Goal: Task Accomplishment & Management: Use online tool/utility

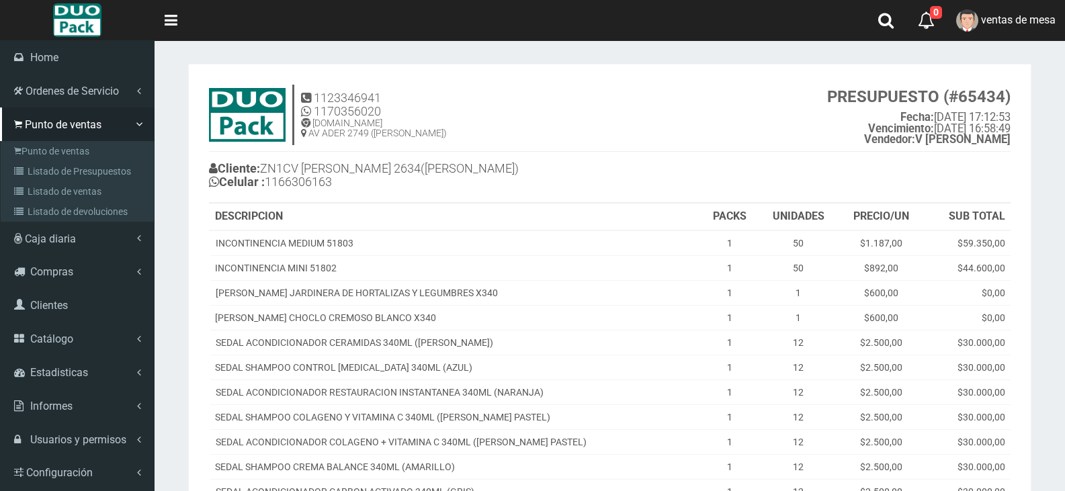
scroll to position [470, 0]
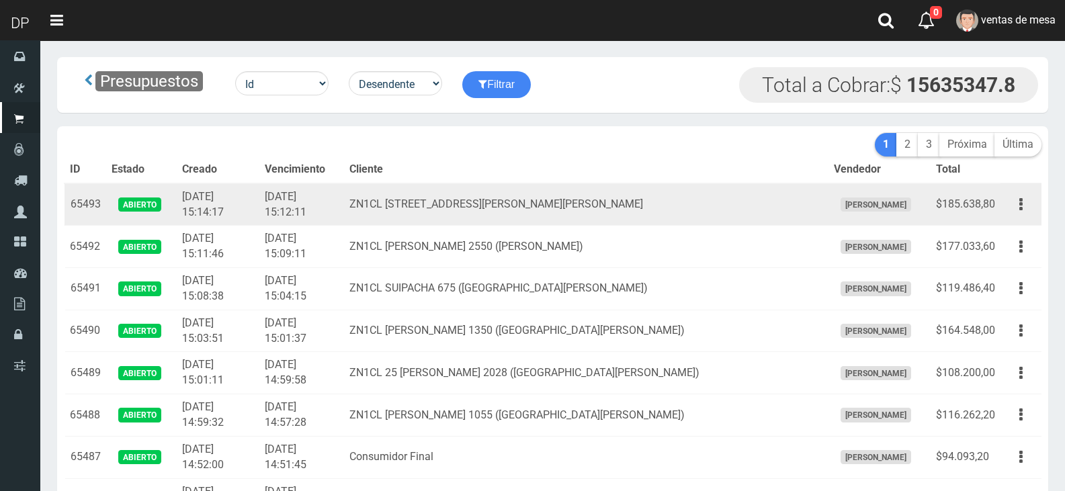
click at [284, 201] on td "[DATE] 15:12:11" at bounding box center [301, 204] width 85 height 42
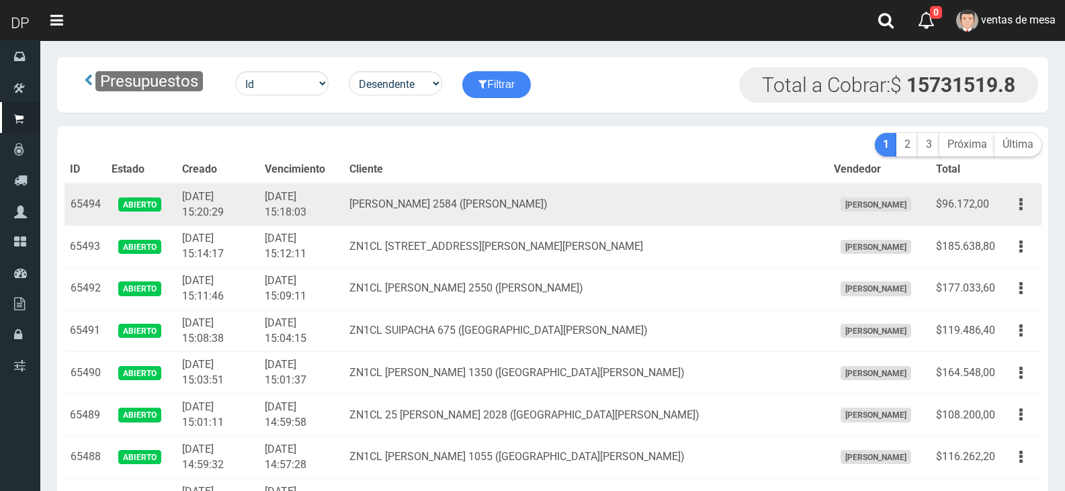
drag, startPoint x: 1013, startPoint y: 212, endPoint x: 1013, endPoint y: 222, distance: 9.4
click at [1013, 212] on button "button" at bounding box center [1021, 205] width 30 height 24
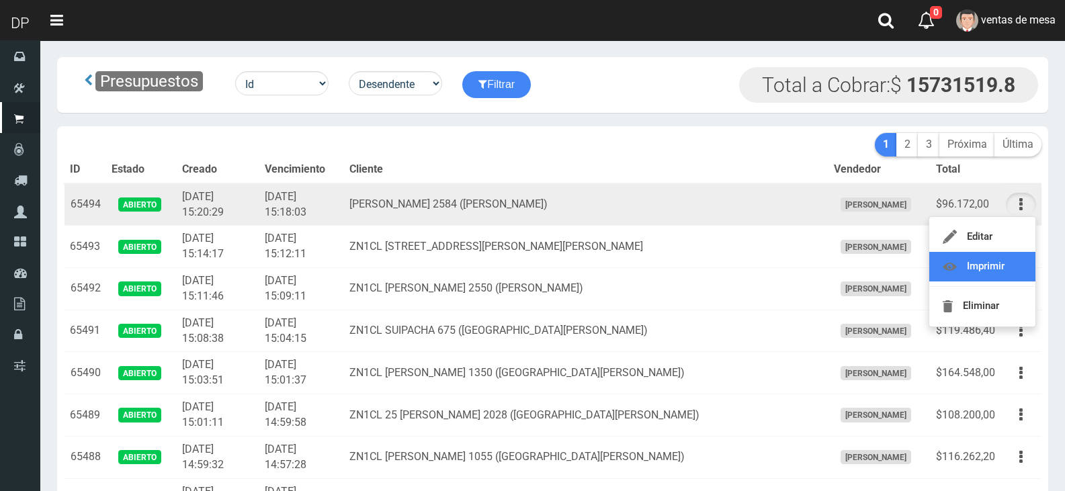
click at [1015, 254] on link "Imprimir" at bounding box center [982, 267] width 106 height 30
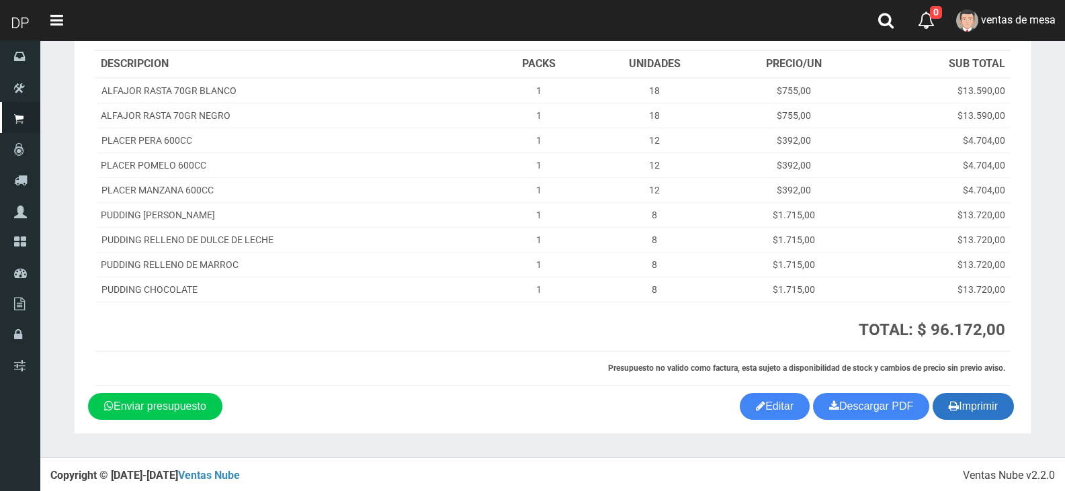
scroll to position [155, 0]
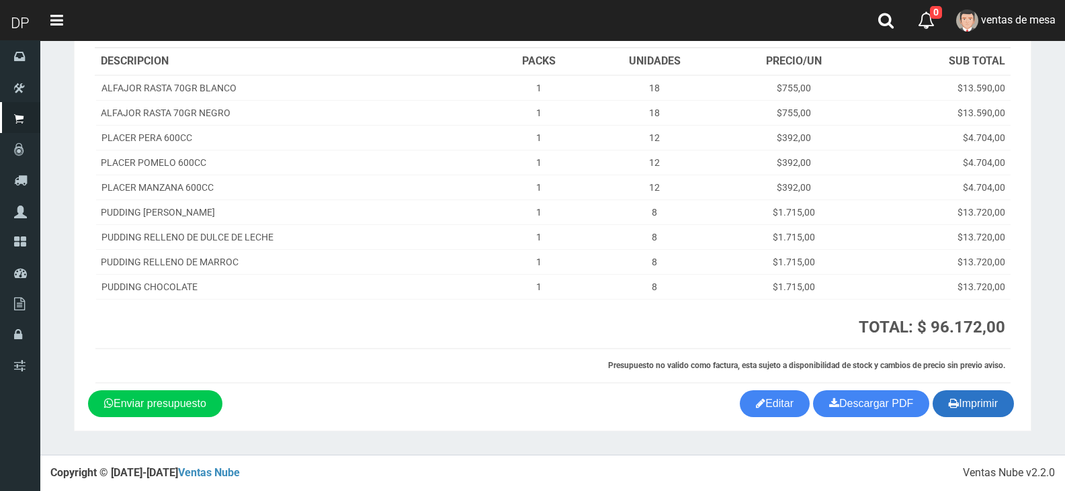
click at [966, 413] on button "Imprimir" at bounding box center [973, 403] width 81 height 27
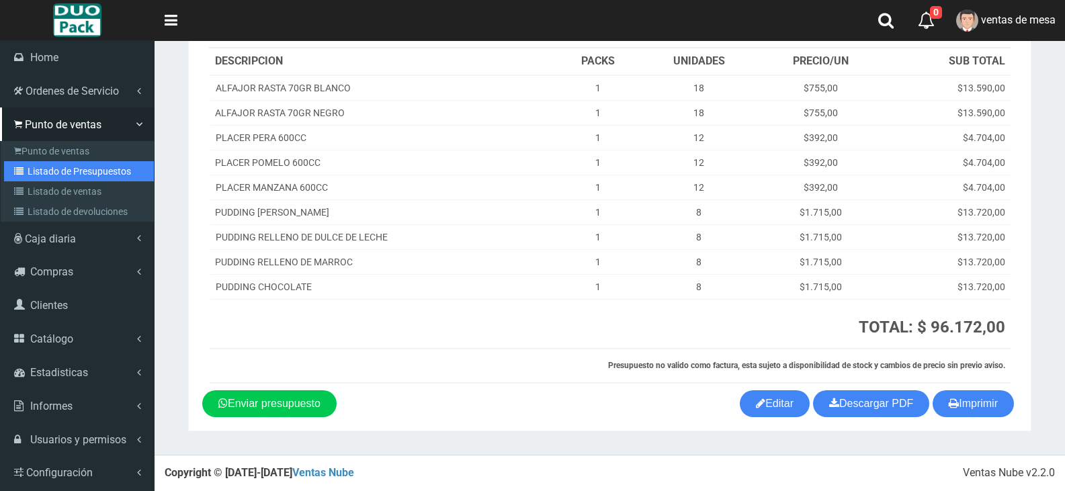
click at [39, 161] on link "Listado de Presupuestos" at bounding box center [79, 171] width 150 height 20
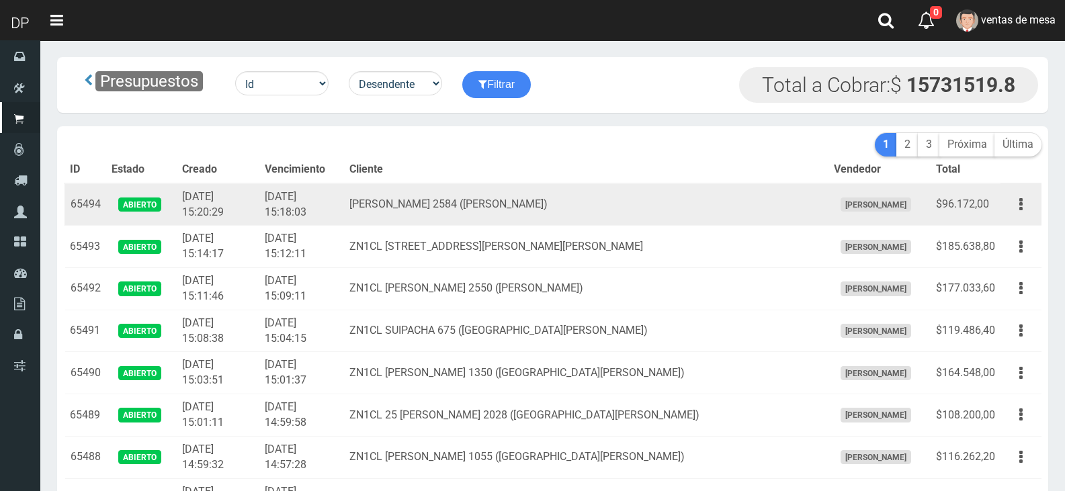
click at [308, 196] on td "[DATE] 15:18:03" at bounding box center [301, 204] width 85 height 42
